Goal: Transaction & Acquisition: Purchase product/service

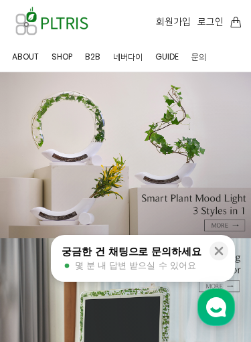
click at [224, 251] on icon at bounding box center [218, 250] width 13 height 13
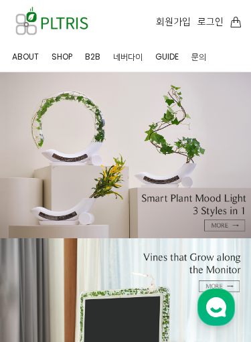
click at [92, 49] on link "B2B" at bounding box center [91, 56] width 17 height 30
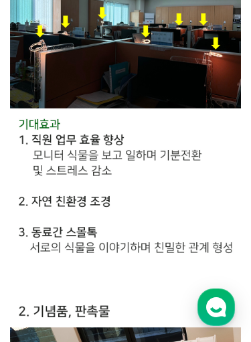
scroll to position [799, 0]
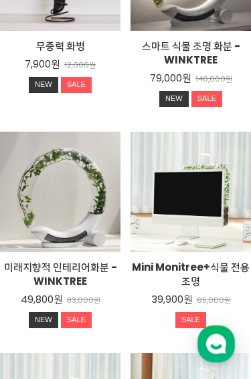
scroll to position [714, 0]
click at [212, 272] on h2 "Mini Monitree+식물 전용 조명" at bounding box center [190, 274] width 120 height 28
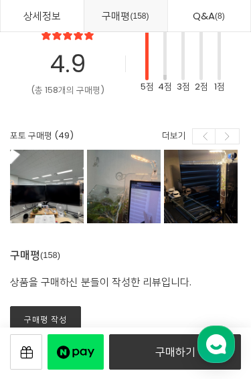
scroll to position [14421, 0]
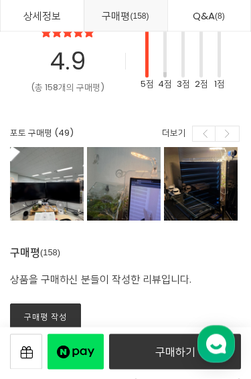
click at [33, 159] on div at bounding box center [47, 185] width 74 height 74
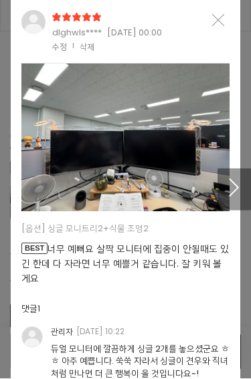
scroll to position [14422, 0]
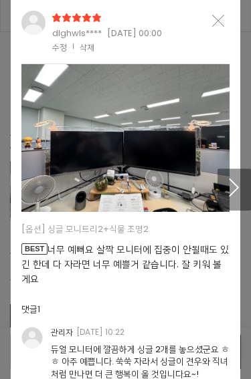
click at [239, 190] on icon "button" at bounding box center [234, 187] width 19 height 18
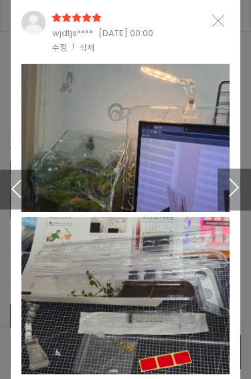
click at [243, 194] on icon "button" at bounding box center [234, 187] width 19 height 18
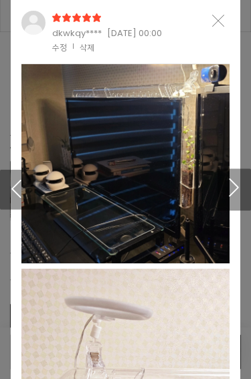
click at [245, 197] on button "button" at bounding box center [233, 189] width 33 height 43
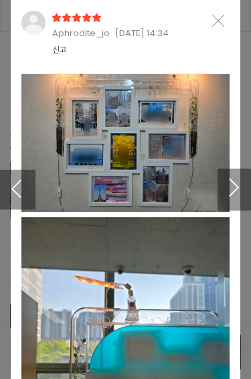
click at [245, 197] on button "button" at bounding box center [233, 189] width 33 height 43
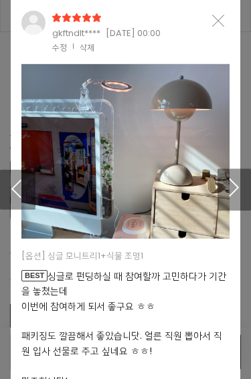
click at [247, 193] on button "button" at bounding box center [233, 189] width 33 height 43
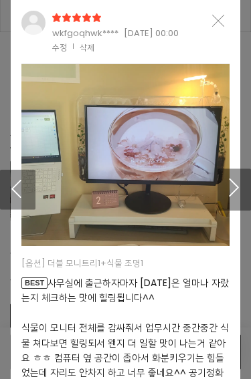
click at [249, 193] on button "button" at bounding box center [233, 189] width 33 height 43
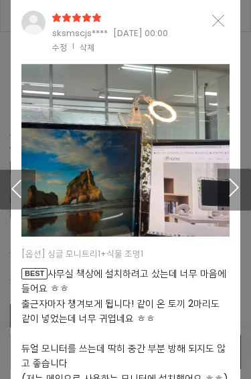
click at [246, 194] on button "button" at bounding box center [233, 189] width 33 height 43
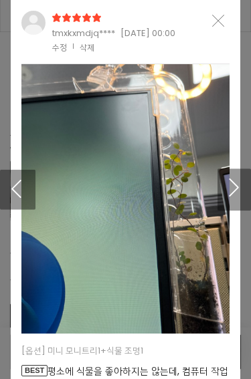
click at [247, 194] on button "button" at bounding box center [233, 189] width 33 height 43
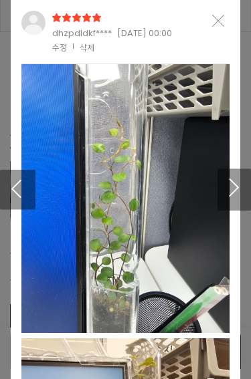
click at [245, 194] on button "button" at bounding box center [233, 189] width 33 height 43
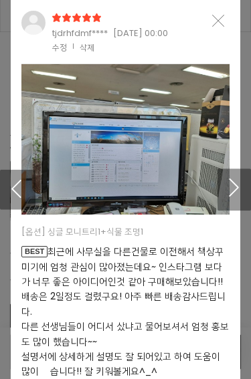
click at [246, 193] on button "button" at bounding box center [233, 189] width 33 height 43
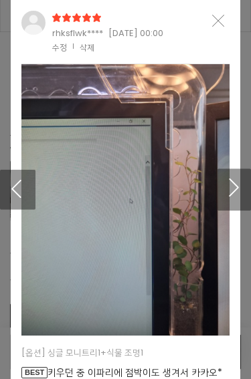
click at [247, 192] on button "button" at bounding box center [233, 189] width 33 height 43
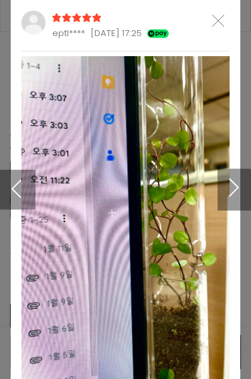
click at [244, 194] on button "button" at bounding box center [233, 189] width 33 height 43
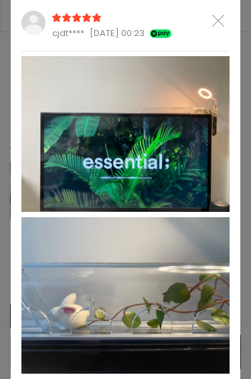
scroll to position [0, 0]
click at [214, 25] on icon "Close" at bounding box center [218, 21] width 12 height 12
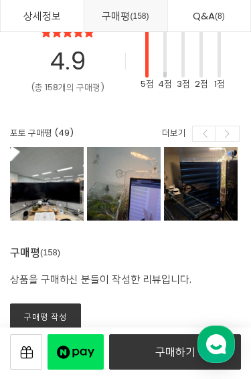
click at [170, 341] on link "구매하기" at bounding box center [175, 351] width 132 height 35
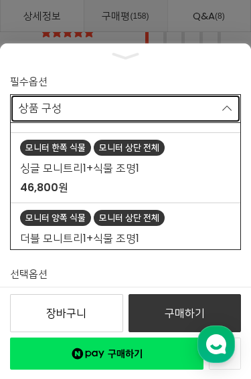
scroll to position [62, 0]
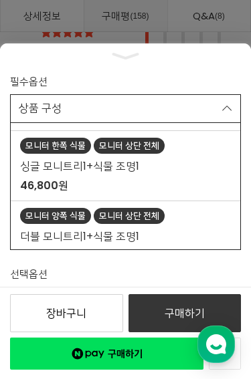
click at [225, 176] on link "모니터 한쪽 식물 모니터 상단 전체 싱글 모니트리1+식물 조명1 46,800원" at bounding box center [125, 166] width 229 height 70
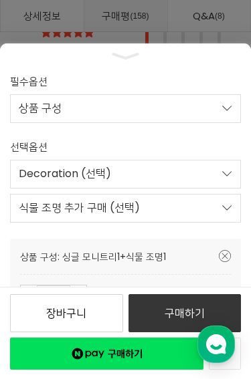
click at [227, 171] on link "Decoration (선택)" at bounding box center [125, 174] width 231 height 29
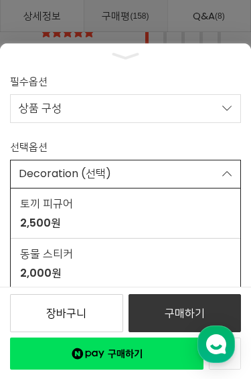
click at [211, 210] on span "토끼 피규어" at bounding box center [119, 203] width 199 height 17
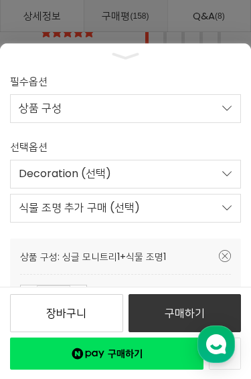
click at [214, 205] on link "식물 조명 추가 구매 (선택)" at bounding box center [125, 208] width 231 height 29
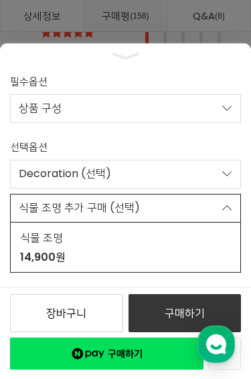
click at [208, 241] on span "식물 조명" at bounding box center [119, 237] width 199 height 17
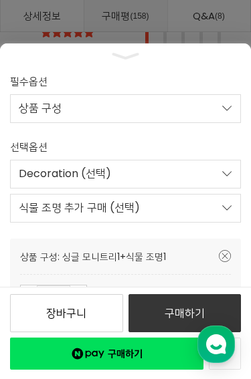
click at [27, 108] on link "상품 구성" at bounding box center [125, 108] width 231 height 29
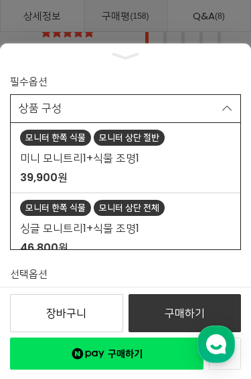
click at [225, 110] on link "상품 구성" at bounding box center [125, 108] width 231 height 29
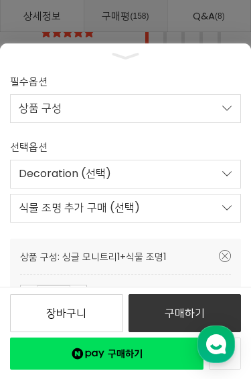
click at [140, 59] on link "모바일 옵션 숨기기" at bounding box center [125, 56] width 251 height 12
